Goal: Task Accomplishment & Management: Complete application form

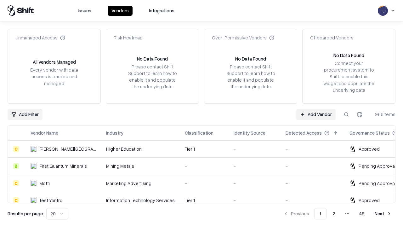
click at [316, 114] on link "Add Vendor" at bounding box center [316, 114] width 39 height 11
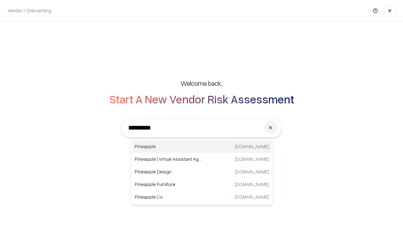
click at [202, 147] on div "Pineapple [DOMAIN_NAME]" at bounding box center [201, 146] width 139 height 13
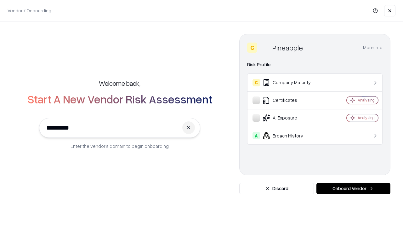
type input "*********"
click at [354, 188] on button "Onboard Vendor" at bounding box center [354, 188] width 74 height 11
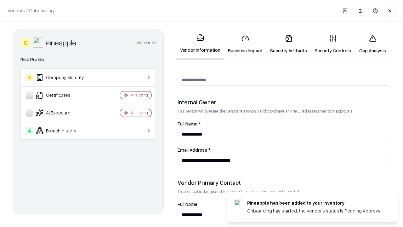
scroll to position [326, 0]
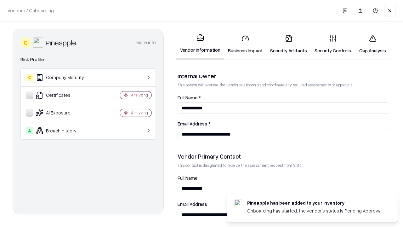
click at [246, 44] on link "Business Impact" at bounding box center [245, 44] width 42 height 29
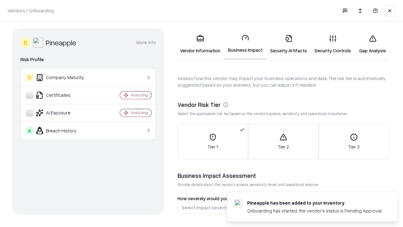
click at [373, 44] on link "Gap Analysis" at bounding box center [373, 44] width 36 height 29
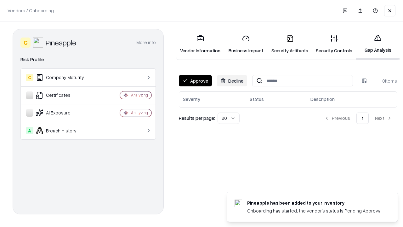
click at [195, 81] on button "Approve" at bounding box center [195, 80] width 33 height 11
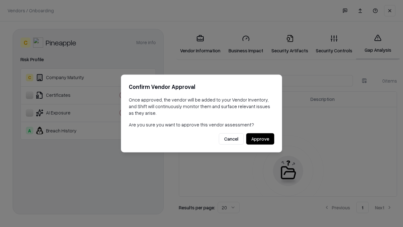
click at [260, 139] on button "Approve" at bounding box center [260, 138] width 28 height 11
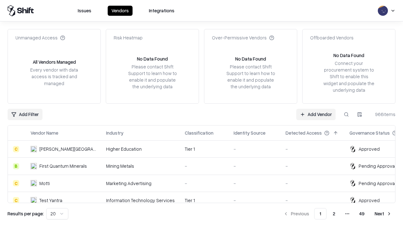
type input "*********"
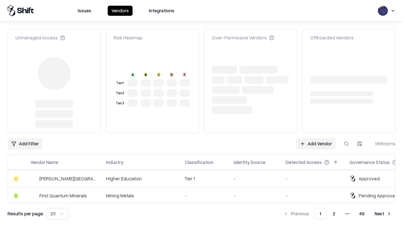
click at [316, 144] on link "Add Vendor" at bounding box center [316, 143] width 39 height 11
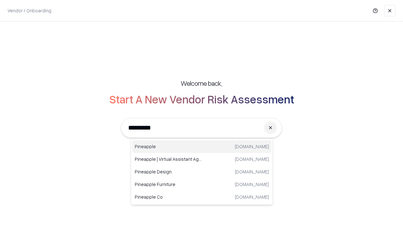
click at [202, 147] on div "Pineapple [DOMAIN_NAME]" at bounding box center [201, 146] width 139 height 13
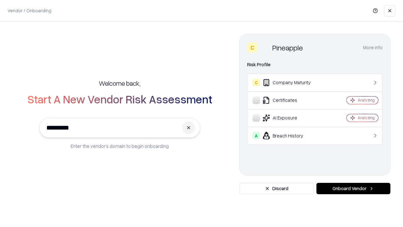
type input "*********"
click at [354, 188] on button "Onboard Vendor" at bounding box center [354, 188] width 74 height 11
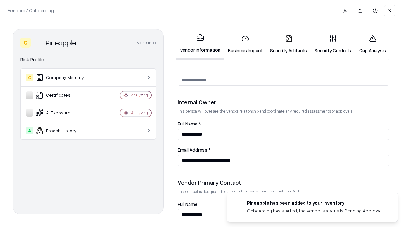
scroll to position [326, 0]
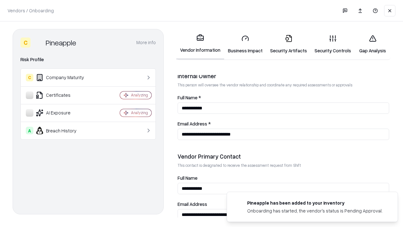
click at [373, 44] on link "Gap Analysis" at bounding box center [373, 44] width 36 height 29
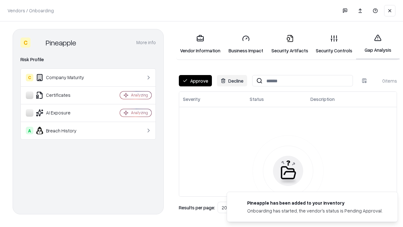
click at [195, 81] on button "Approve" at bounding box center [195, 80] width 33 height 11
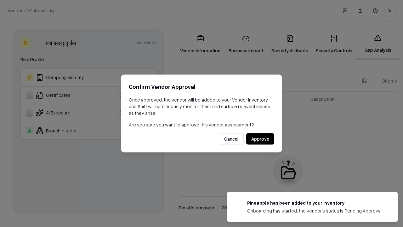
click at [260, 139] on button "Approve" at bounding box center [260, 138] width 28 height 11
